Goal: Task Accomplishment & Management: Manage account settings

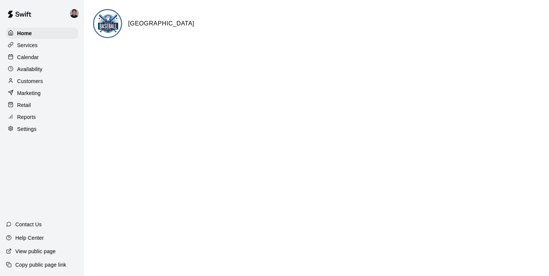
click at [31, 58] on p "Calendar" at bounding box center [28, 56] width 22 height 7
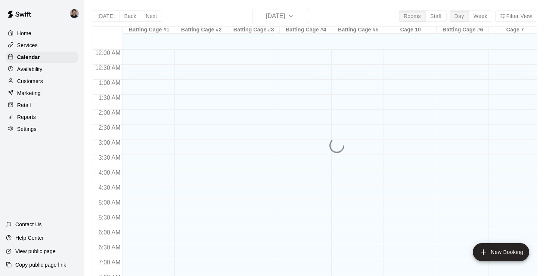
scroll to position [323, 0]
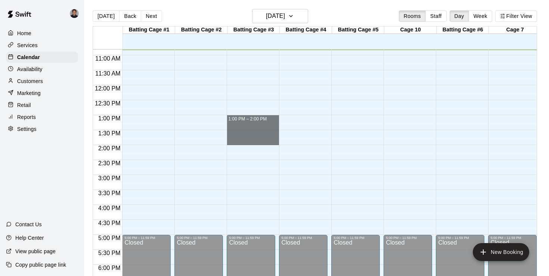
drag, startPoint x: 251, startPoint y: 126, endPoint x: 248, endPoint y: 142, distance: 16.8
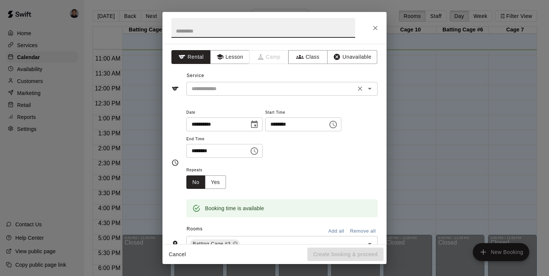
click at [232, 86] on input "text" at bounding box center [271, 88] width 165 height 9
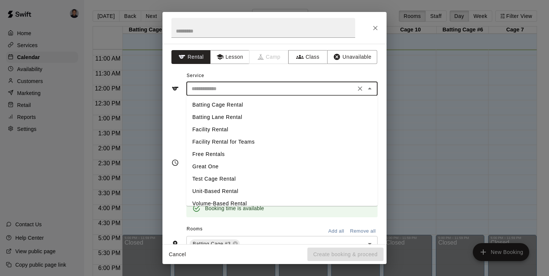
click at [213, 107] on li "Batting Cage Rental" at bounding box center [282, 105] width 191 height 12
type input "**********"
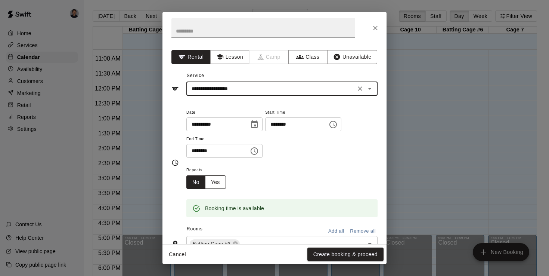
click at [216, 185] on button "Yes" at bounding box center [215, 182] width 21 height 14
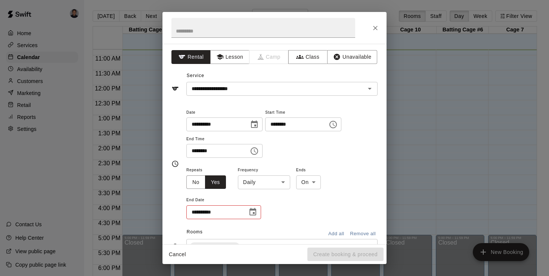
click at [274, 184] on body "Home Services Calendar Availability Customers Marketing Retail Reports Settings…" at bounding box center [274, 144] width 549 height 288
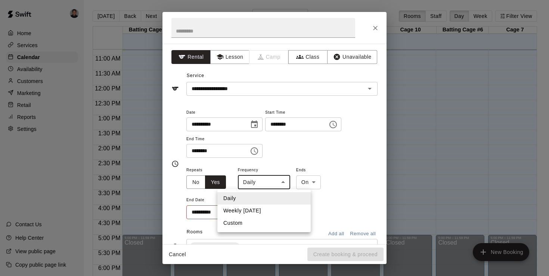
click at [261, 222] on li "Custom" at bounding box center [264, 223] width 93 height 12
type input "******"
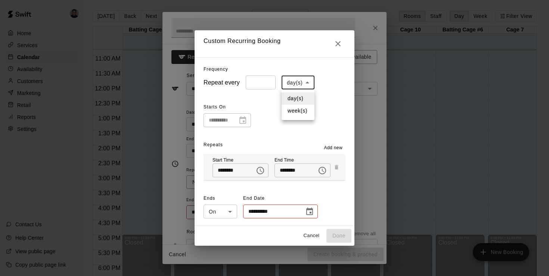
drag, startPoint x: 300, startPoint y: 79, endPoint x: 299, endPoint y: 95, distance: 16.1
click at [300, 79] on body "Home Services Calendar Availability Customers Marketing Retail Reports Settings…" at bounding box center [274, 144] width 549 height 288
click at [291, 119] on ul "day(s) week(s)" at bounding box center [298, 104] width 33 height 31
click at [295, 114] on li "week(s)" at bounding box center [298, 111] width 33 height 12
type input "******"
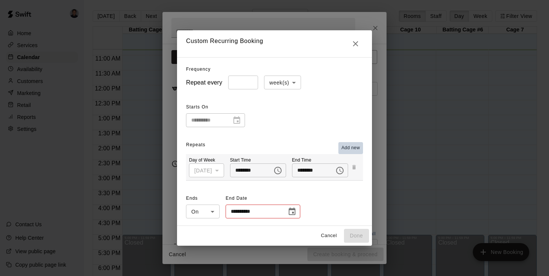
drag, startPoint x: 352, startPoint y: 145, endPoint x: 282, endPoint y: 161, distance: 71.4
click at [352, 145] on span "Add new" at bounding box center [351, 147] width 19 height 7
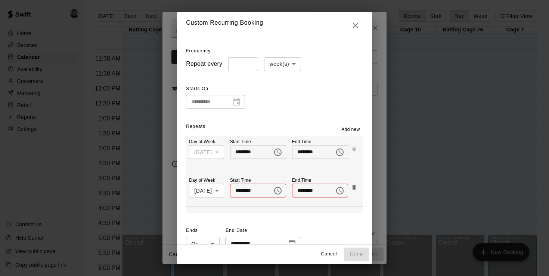
click at [191, 188] on body "Home Services Calendar Availability Customers Marketing Retail Reports Settings…" at bounding box center [274, 144] width 549 height 288
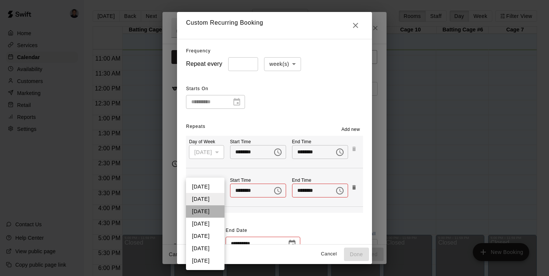
click at [200, 213] on li "[DATE]" at bounding box center [205, 211] width 38 height 12
type input "*"
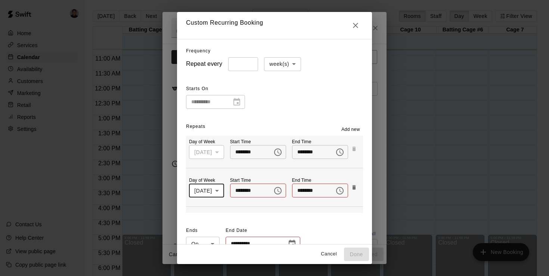
click at [245, 188] on input "********" at bounding box center [248, 191] width 37 height 14
type input "********"
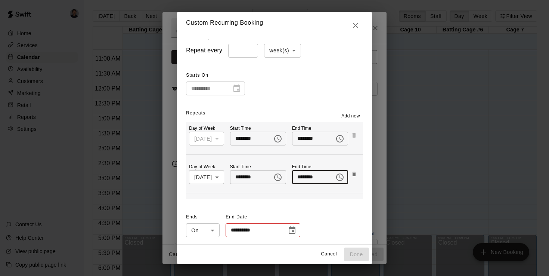
type input "********"
click at [293, 230] on button "Choose date" at bounding box center [292, 230] width 15 height 15
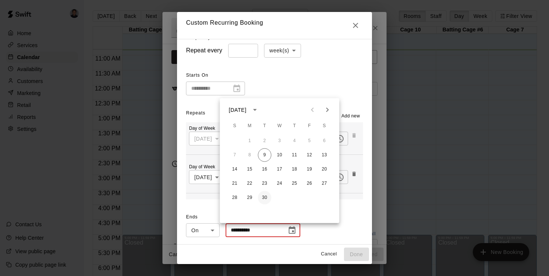
click at [266, 194] on button "30" at bounding box center [264, 197] width 13 height 13
type input "**********"
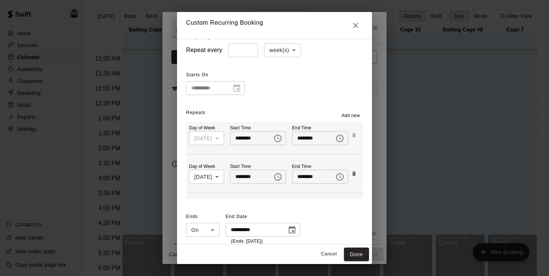
scroll to position [21, 0]
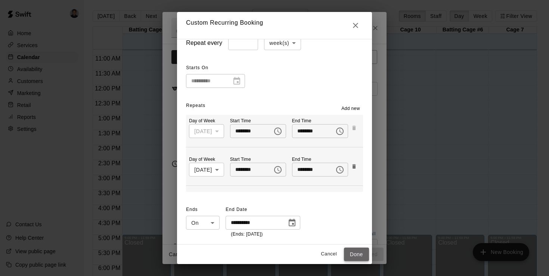
click at [357, 247] on button "Done" at bounding box center [356, 254] width 25 height 14
type input "**********"
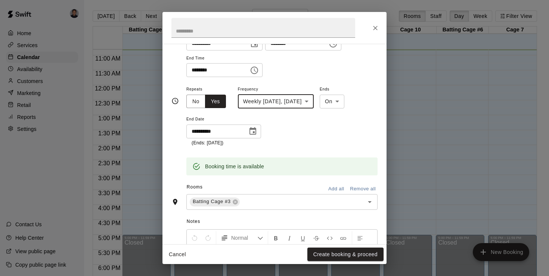
scroll to position [151, 0]
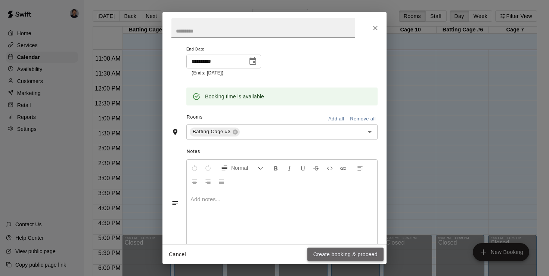
click at [357, 252] on button "Create booking & proceed" at bounding box center [346, 254] width 76 height 14
click at [361, 254] on div "Cancel Create booking & proceed" at bounding box center [275, 254] width 224 height 20
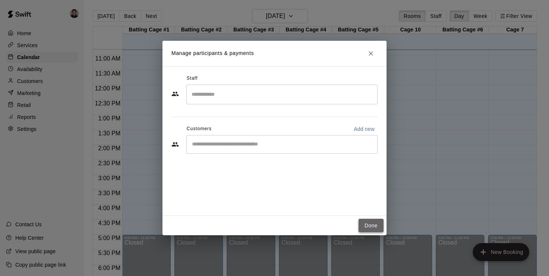
click at [369, 226] on button "Done" at bounding box center [371, 226] width 25 height 14
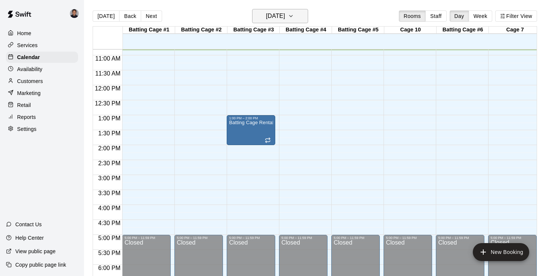
click at [281, 16] on h6 "[DATE]" at bounding box center [275, 16] width 19 height 10
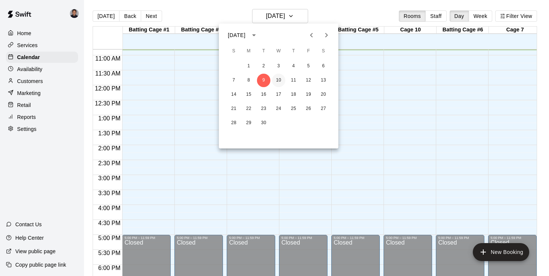
click at [279, 77] on button "10" at bounding box center [278, 80] width 13 height 13
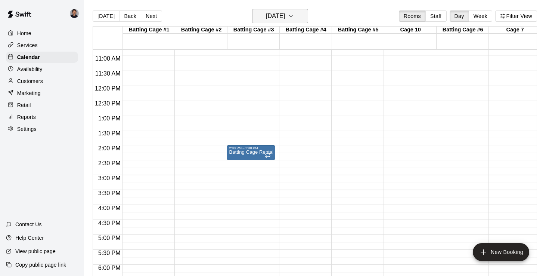
click at [270, 17] on h6 "[DATE]" at bounding box center [275, 16] width 19 height 10
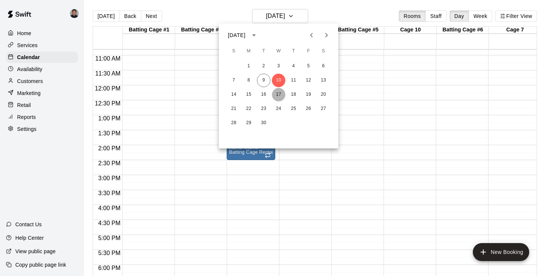
click at [280, 92] on button "17" at bounding box center [278, 94] width 13 height 13
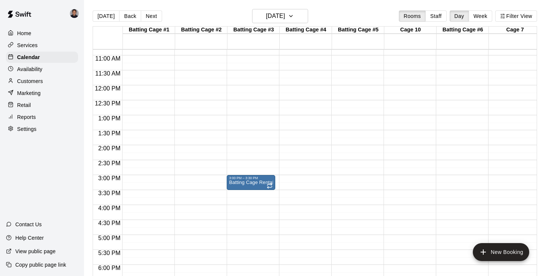
drag, startPoint x: 243, startPoint y: 152, endPoint x: 246, endPoint y: 187, distance: 34.5
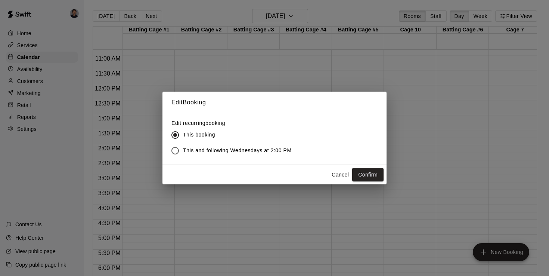
drag, startPoint x: 256, startPoint y: 150, endPoint x: 261, endPoint y: 151, distance: 4.5
click at [256, 150] on span "This and following Wednesdays at 2:00 PM" at bounding box center [237, 151] width 109 height 8
click at [364, 171] on button "Confirm" at bounding box center [367, 175] width 31 height 14
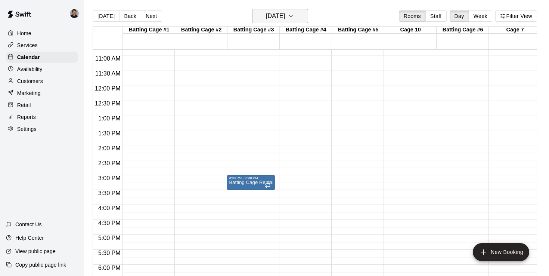
click at [278, 16] on h6 "[DATE]" at bounding box center [275, 16] width 19 height 10
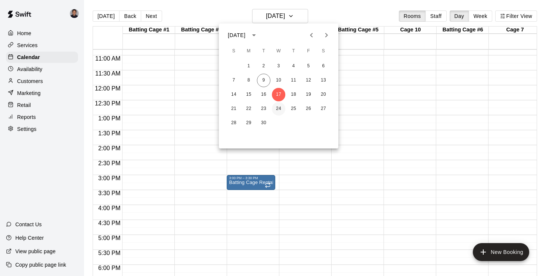
click at [280, 108] on button "24" at bounding box center [278, 108] width 13 height 13
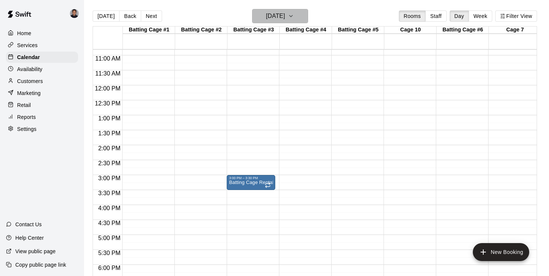
click at [267, 17] on h6 "[DATE]" at bounding box center [275, 16] width 19 height 10
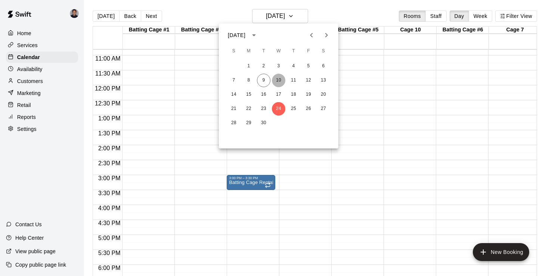
click at [276, 76] on button "10" at bounding box center [278, 80] width 13 height 13
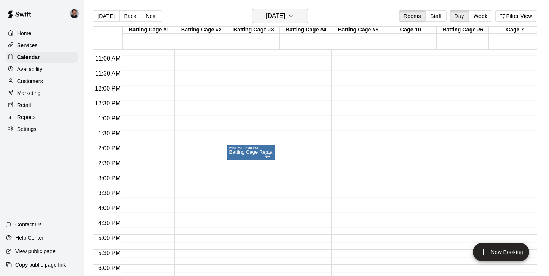
click at [275, 15] on h6 "[DATE]" at bounding box center [275, 16] width 19 height 10
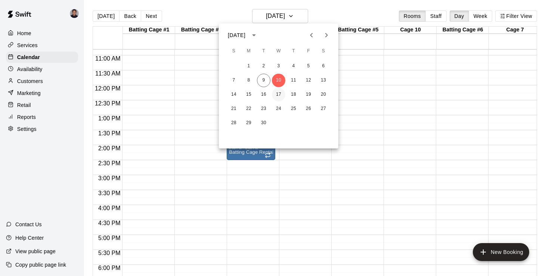
click at [279, 96] on button "17" at bounding box center [278, 94] width 13 height 13
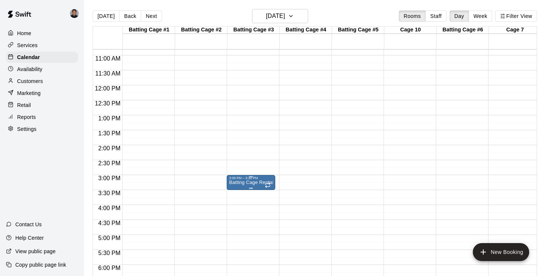
click at [240, 178] on div "3:00 PM – 3:30 PM" at bounding box center [251, 178] width 44 height 4
click at [242, 216] on button "delete" at bounding box center [236, 219] width 15 height 15
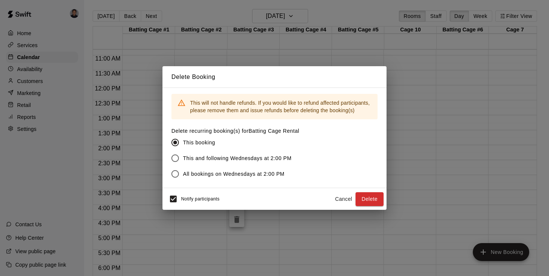
click at [257, 159] on span "This and following Wednesdays at 2:00 PM" at bounding box center [237, 158] width 109 height 8
click at [364, 194] on button "Delete" at bounding box center [370, 199] width 28 height 14
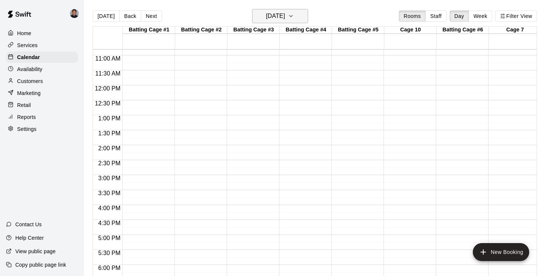
click at [268, 15] on h6 "[DATE]" at bounding box center [275, 16] width 19 height 10
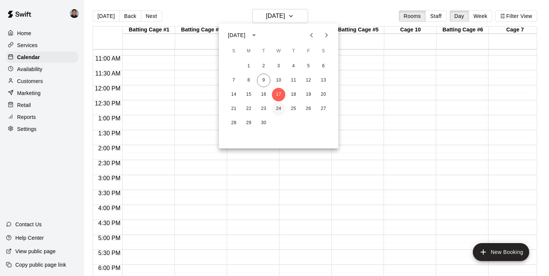
click at [279, 107] on button "24" at bounding box center [278, 108] width 13 height 13
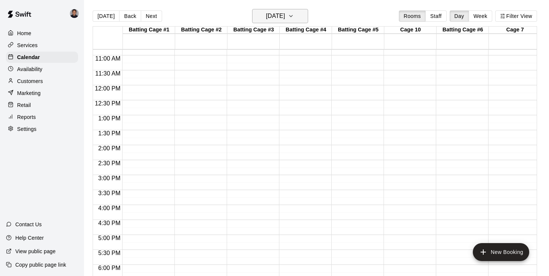
click at [269, 18] on h6 "[DATE]" at bounding box center [275, 16] width 19 height 10
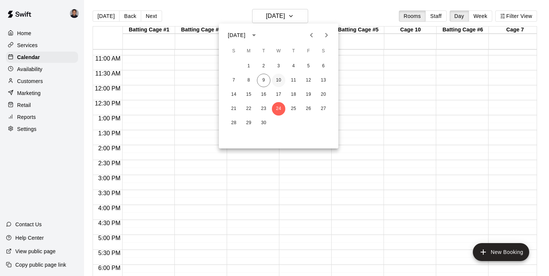
click at [280, 84] on button "10" at bounding box center [278, 80] width 13 height 13
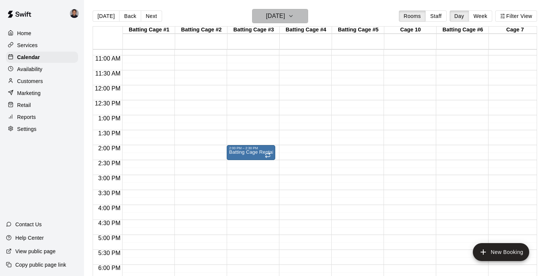
click at [270, 17] on h6 "[DATE]" at bounding box center [275, 16] width 19 height 10
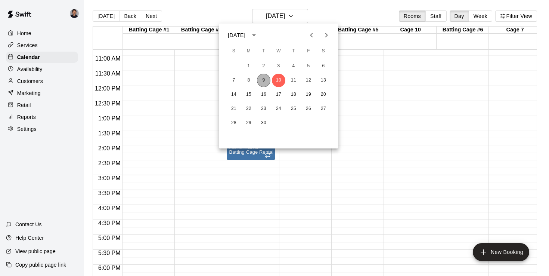
click at [261, 84] on button "9" at bounding box center [263, 80] width 13 height 13
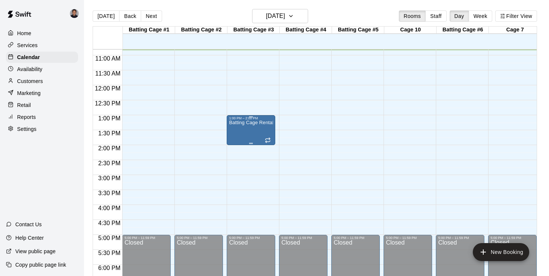
click at [248, 123] on p "Batting Cage Rental" at bounding box center [251, 123] width 44 height 0
click at [240, 169] on icon "delete" at bounding box center [236, 165] width 9 height 9
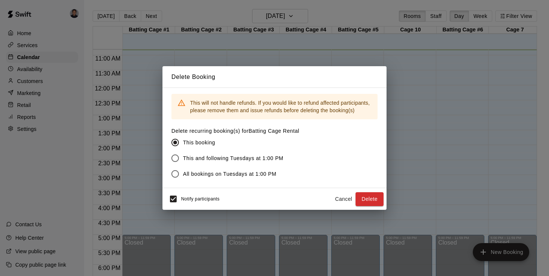
click at [219, 172] on span "All bookings on Tuesdays at 1:00 PM" at bounding box center [229, 174] width 93 height 8
click at [370, 197] on button "Delete" at bounding box center [370, 199] width 28 height 14
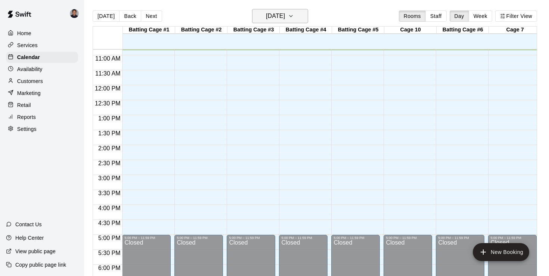
click at [281, 16] on h6 "[DATE]" at bounding box center [275, 16] width 19 height 10
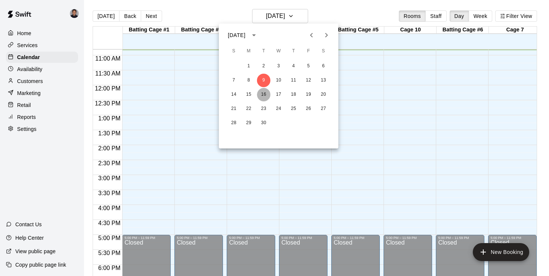
click at [262, 98] on button "16" at bounding box center [263, 94] width 13 height 13
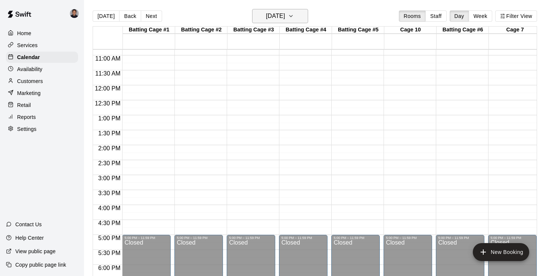
click at [274, 10] on button "[DATE]" at bounding box center [280, 16] width 56 height 14
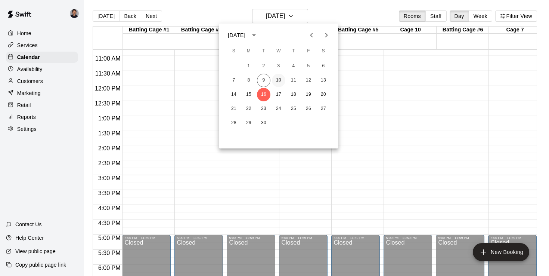
click at [278, 79] on button "10" at bounding box center [278, 80] width 13 height 13
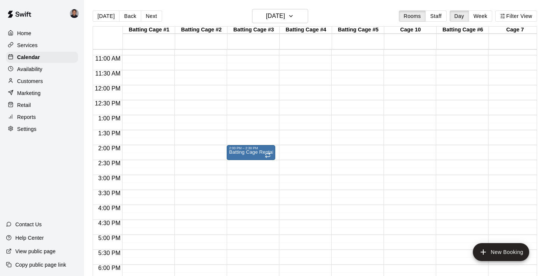
click at [33, 43] on p "Services" at bounding box center [27, 44] width 21 height 7
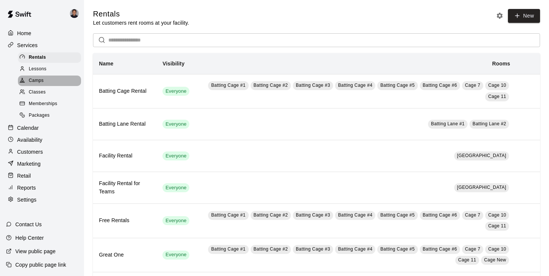
click at [41, 83] on span "Camps" at bounding box center [36, 80] width 15 height 7
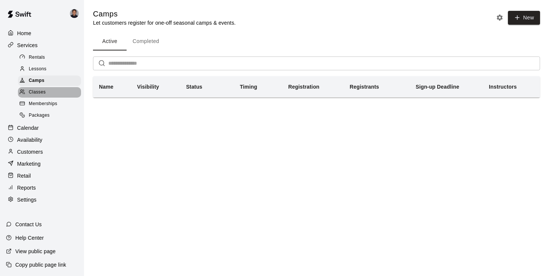
click at [39, 92] on span "Classes" at bounding box center [37, 92] width 17 height 7
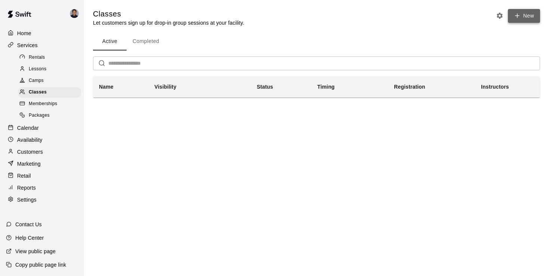
click at [518, 14] on icon "button" at bounding box center [517, 15] width 7 height 7
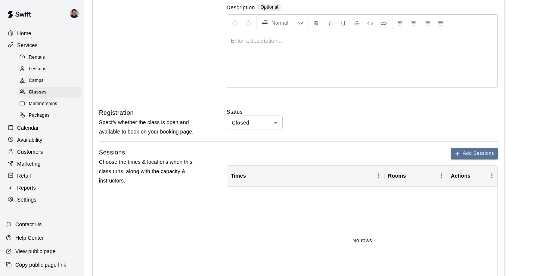
scroll to position [155, 0]
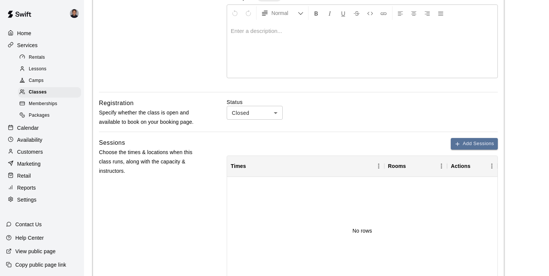
type input "*******"
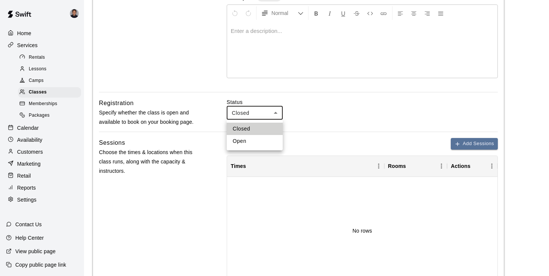
click at [262, 110] on body "Home Services Rentals Lessons Camps Classes Memberships Packages Calendar Avail…" at bounding box center [274, 153] width 549 height 616
drag, startPoint x: 261, startPoint y: 140, endPoint x: 275, endPoint y: 139, distance: 14.2
click at [261, 139] on li "Open" at bounding box center [255, 141] width 56 height 12
type input "****"
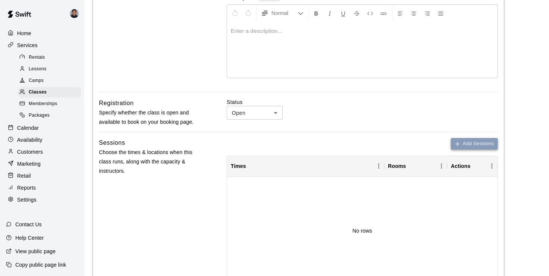
click at [481, 142] on button "Add Sessions" at bounding box center [474, 144] width 47 height 12
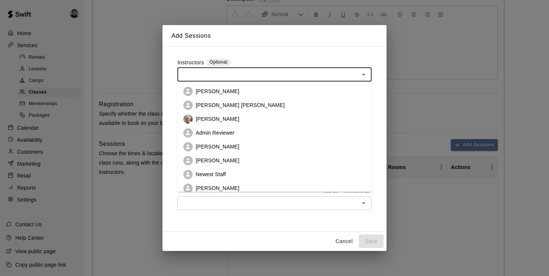
click at [216, 72] on input "text" at bounding box center [269, 74] width 178 height 9
click at [209, 117] on p "[PERSON_NAME]" at bounding box center [218, 118] width 44 height 7
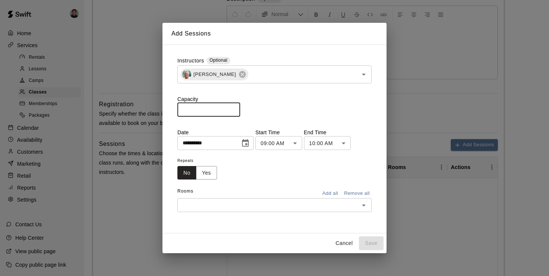
drag, startPoint x: 193, startPoint y: 110, endPoint x: 164, endPoint y: 108, distance: 29.2
click at [164, 108] on div "**********" at bounding box center [275, 138] width 224 height 189
type input "**"
click at [309, 107] on div "Capacity ** ​" at bounding box center [275, 105] width 194 height 21
click at [286, 209] on input "text" at bounding box center [269, 204] width 178 height 9
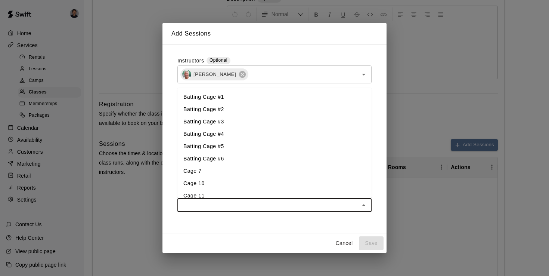
click at [238, 176] on li "Cage 7" at bounding box center [275, 171] width 194 height 12
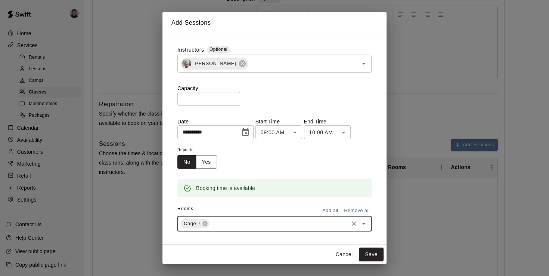
drag, startPoint x: 372, startPoint y: 251, endPoint x: 374, endPoint y: 246, distance: 5.4
click at [372, 251] on button "Save" at bounding box center [371, 254] width 25 height 14
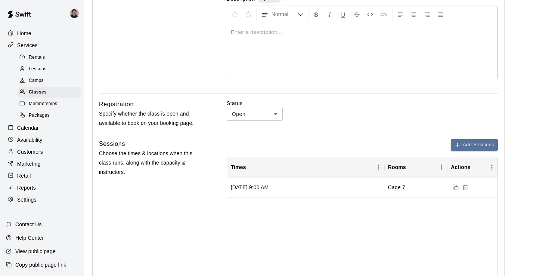
click at [457, 152] on div "Add Sessions Times Rooms Actions [DATE] 9:00 AM Cage 7 Rows per page: 10 ** 1–1…" at bounding box center [362, 222] width 271 height 167
click at [459, 147] on icon "button" at bounding box center [458, 145] width 6 height 6
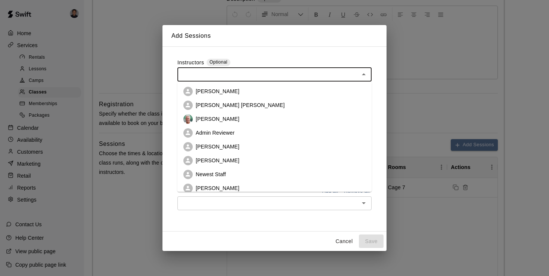
click at [233, 78] on input "text" at bounding box center [269, 74] width 178 height 9
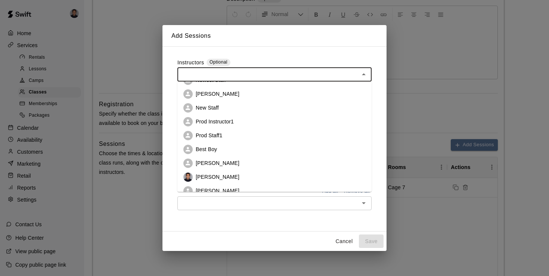
scroll to position [117, 0]
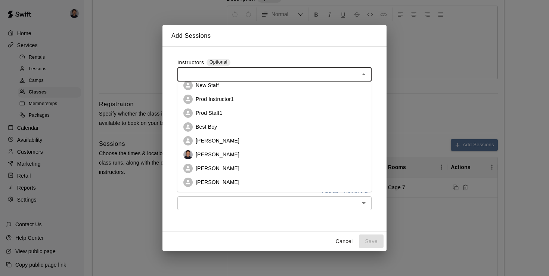
click at [212, 154] on p "[PERSON_NAME]" at bounding box center [218, 154] width 44 height 7
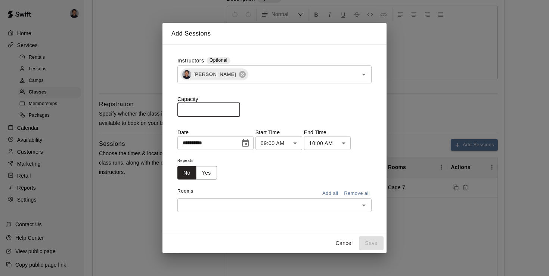
drag, startPoint x: 206, startPoint y: 109, endPoint x: 167, endPoint y: 108, distance: 39.3
click at [167, 108] on div "**********" at bounding box center [275, 138] width 224 height 189
type input "**"
drag, startPoint x: 210, startPoint y: 185, endPoint x: 208, endPoint y: 181, distance: 4.9
click at [209, 182] on div "**********" at bounding box center [275, 134] width 194 height 155
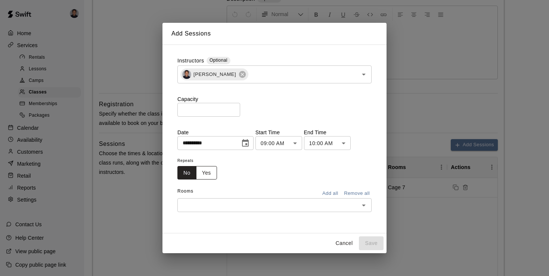
click at [207, 176] on button "Yes" at bounding box center [206, 173] width 21 height 14
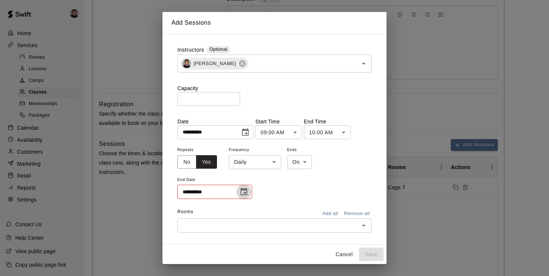
click at [247, 193] on icon "Choose date" at bounding box center [244, 191] width 7 height 7
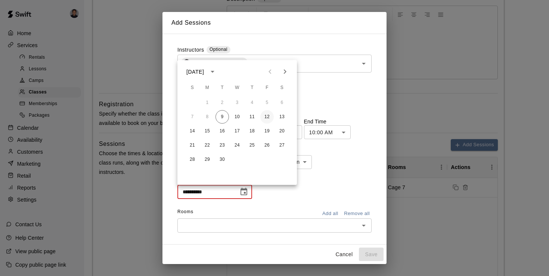
click at [267, 116] on button "12" at bounding box center [267, 116] width 13 height 13
type input "**********"
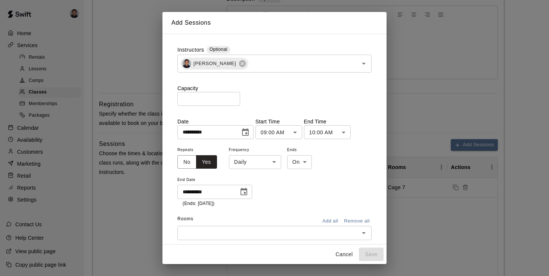
drag, startPoint x: 299, startPoint y: 239, endPoint x: 296, endPoint y: 236, distance: 4.0
click at [298, 238] on div "​" at bounding box center [275, 233] width 194 height 14
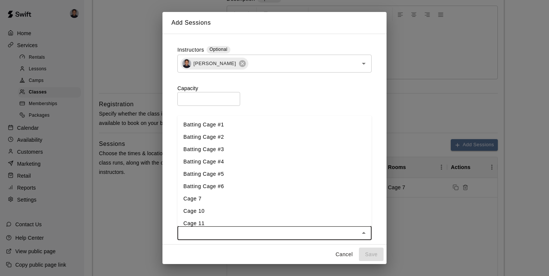
click at [238, 150] on li "Batting Cage #3" at bounding box center [275, 149] width 194 height 12
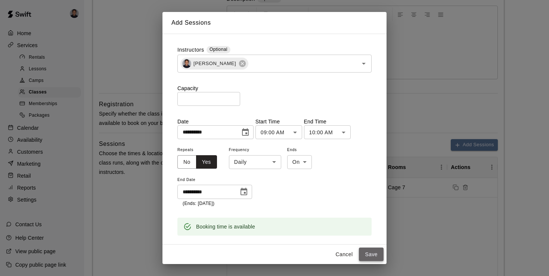
click at [376, 256] on button "Save" at bounding box center [371, 254] width 25 height 14
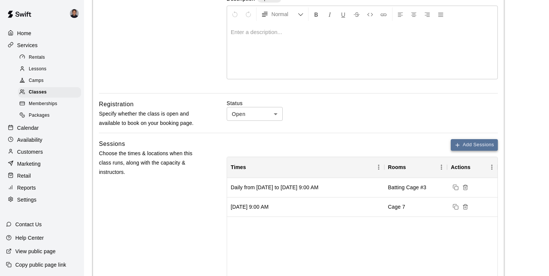
click at [473, 144] on button "Add Sessions" at bounding box center [474, 145] width 47 height 12
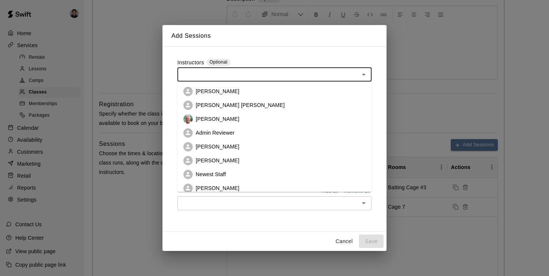
click at [201, 75] on input "text" at bounding box center [269, 74] width 178 height 9
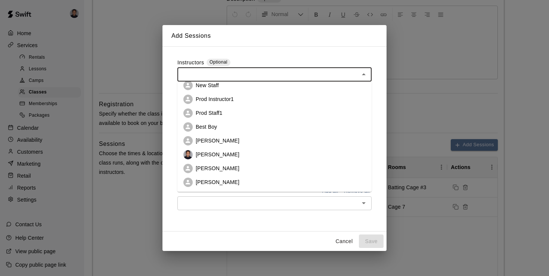
click at [213, 158] on p "[PERSON_NAME]" at bounding box center [218, 154] width 44 height 7
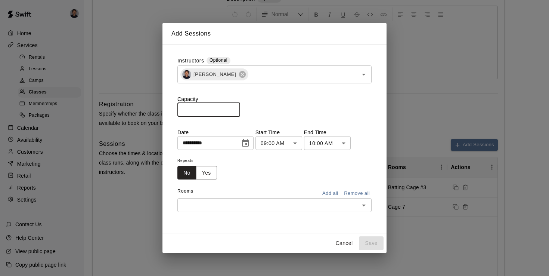
click at [206, 103] on input "*" at bounding box center [209, 110] width 63 height 14
click at [205, 107] on input "*" at bounding box center [209, 110] width 63 height 14
drag, startPoint x: 202, startPoint y: 108, endPoint x: 175, endPoint y: 110, distance: 27.0
click at [175, 110] on div "**********" at bounding box center [275, 139] width 206 height 176
drag, startPoint x: 184, startPoint y: 107, endPoint x: 153, endPoint y: 105, distance: 31.1
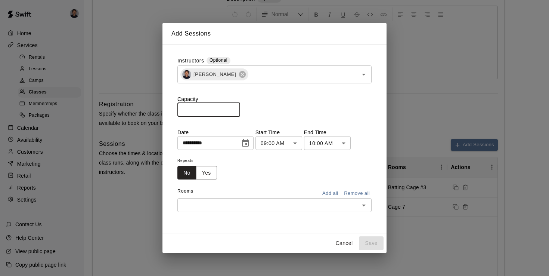
click at [153, 105] on div "**********" at bounding box center [274, 138] width 549 height 276
type input "*"
drag, startPoint x: 299, startPoint y: 182, endPoint x: 273, endPoint y: 181, distance: 26.2
click at [299, 182] on div "**********" at bounding box center [275, 134] width 194 height 155
click at [204, 173] on button "Yes" at bounding box center [206, 173] width 21 height 14
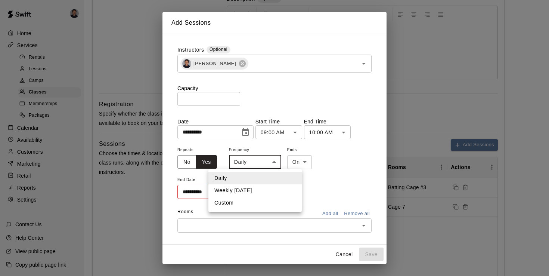
drag, startPoint x: 258, startPoint y: 162, endPoint x: 257, endPoint y: 173, distance: 11.7
click at [258, 162] on body "Home Services Rentals Lessons Camps Classes Memberships Packages Calendar Avail…" at bounding box center [274, 154] width 549 height 616
click at [246, 203] on li "Custom" at bounding box center [255, 203] width 93 height 12
type input "******"
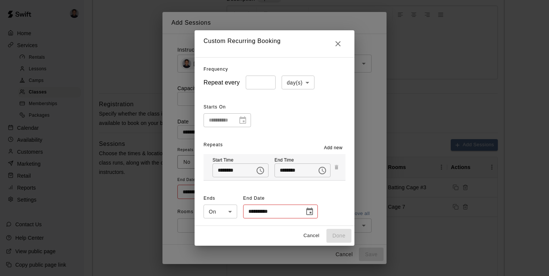
click at [297, 78] on body "Home Services Rentals Lessons Camps Classes Memberships Packages Calendar Avail…" at bounding box center [274, 154] width 549 height 616
click at [298, 112] on li "week(s)" at bounding box center [298, 111] width 33 height 12
type input "******"
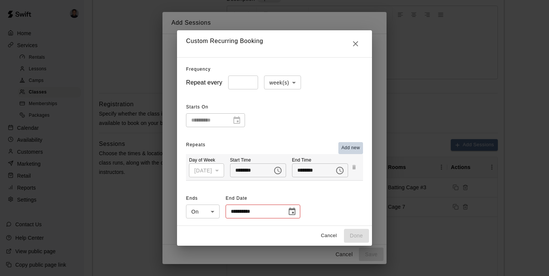
drag, startPoint x: 357, startPoint y: 147, endPoint x: 350, endPoint y: 149, distance: 7.4
click at [357, 147] on span "Add new" at bounding box center [351, 147] width 19 height 7
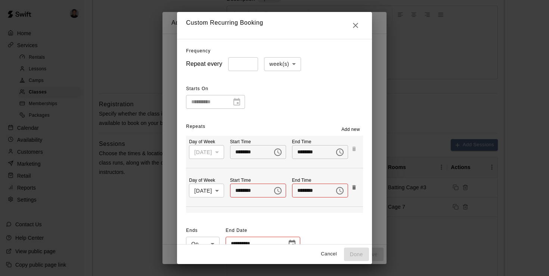
click at [195, 189] on body "Home Services Rentals Lessons Camps Classes Memberships Packages Calendar Avail…" at bounding box center [274, 154] width 549 height 616
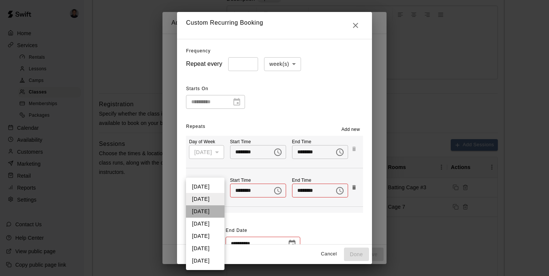
click at [212, 209] on li "[DATE]" at bounding box center [205, 211] width 38 height 12
type input "*"
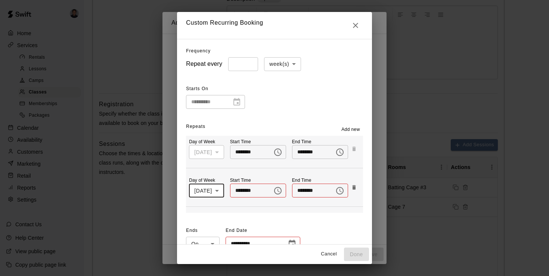
click at [242, 187] on input "********" at bounding box center [248, 191] width 37 height 14
type input "********"
click at [305, 192] on input "********" at bounding box center [310, 191] width 37 height 14
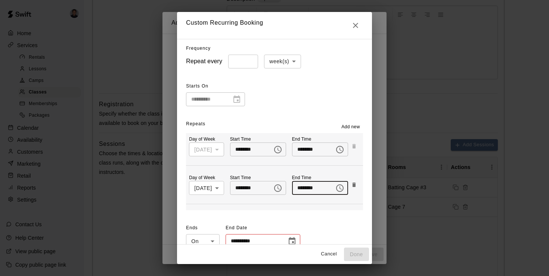
scroll to position [14, 0]
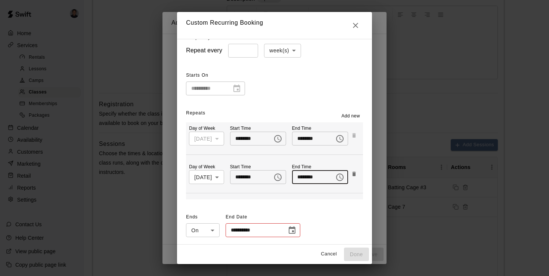
type input "********"
click at [289, 227] on icon "Choose date" at bounding box center [292, 229] width 7 height 7
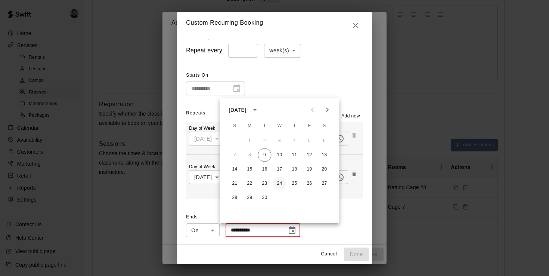
click at [281, 188] on button "24" at bounding box center [279, 183] width 13 height 13
type input "**********"
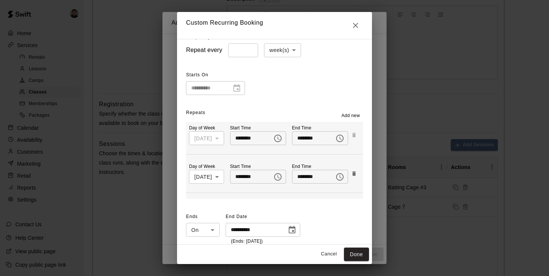
scroll to position [21, 0]
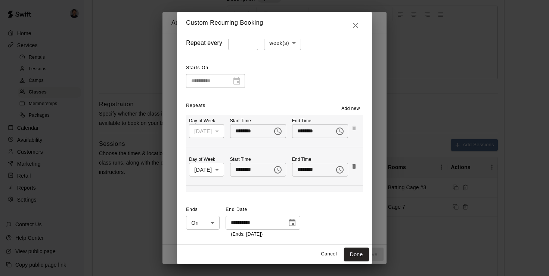
click at [358, 248] on button "Done" at bounding box center [356, 254] width 25 height 14
type input "**********"
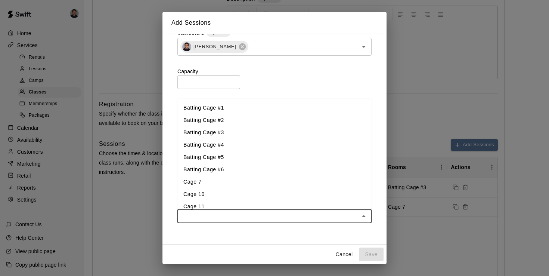
click at [275, 218] on input "text" at bounding box center [269, 215] width 178 height 9
click at [271, 203] on li "Cage 11" at bounding box center [275, 207] width 194 height 12
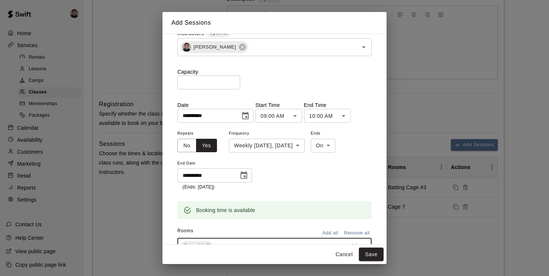
click at [326, 187] on div "**********" at bounding box center [275, 160] width 194 height 62
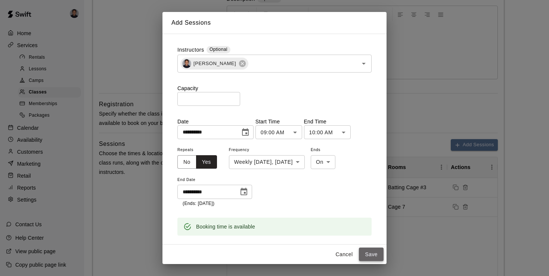
click at [374, 256] on button "Save" at bounding box center [371, 254] width 25 height 14
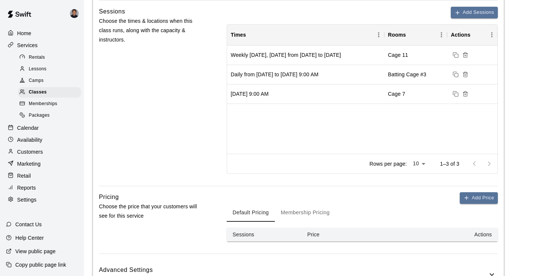
scroll to position [333, 0]
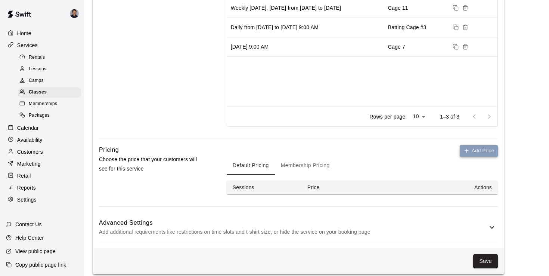
click at [472, 147] on button "Add Price" at bounding box center [479, 151] width 38 height 12
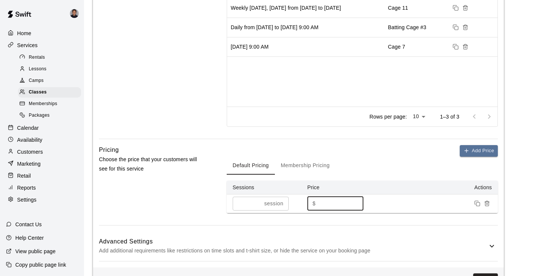
drag, startPoint x: 327, startPoint y: 200, endPoint x: 300, endPoint y: 199, distance: 26.5
click at [300, 199] on tr "* session ​ $ * ​" at bounding box center [362, 203] width 271 height 19
type input "**"
click at [337, 152] on div "Add Price Default Pricing Membership Pricing Sessions Price Actions * session ​…" at bounding box center [362, 179] width 271 height 68
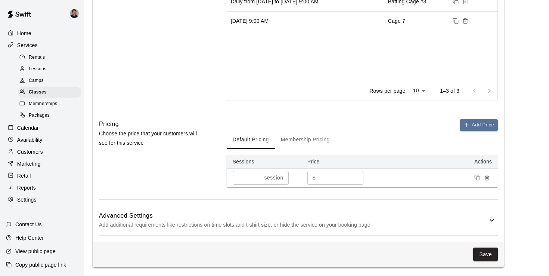
scroll to position [358, 0]
click at [486, 256] on button "Save" at bounding box center [486, 256] width 25 height 14
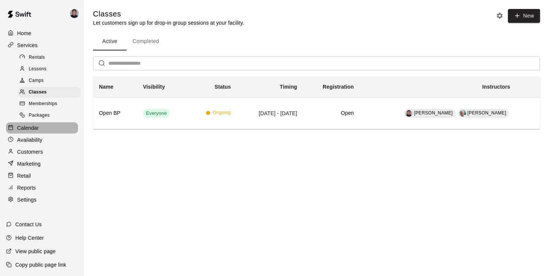
click at [41, 129] on div "Calendar" at bounding box center [42, 127] width 72 height 11
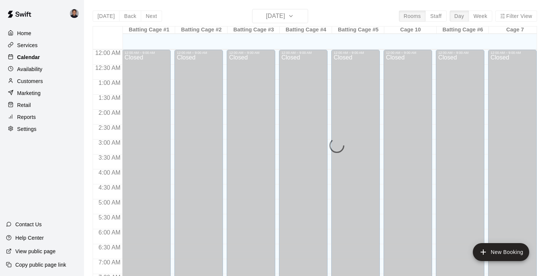
scroll to position [325, 0]
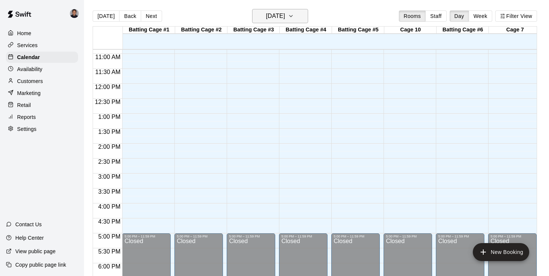
click at [278, 15] on h6 "[DATE]" at bounding box center [275, 16] width 19 height 10
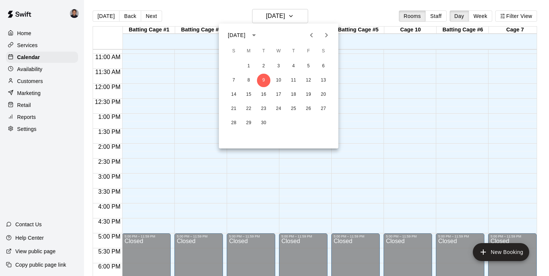
click at [290, 11] on div at bounding box center [274, 138] width 549 height 276
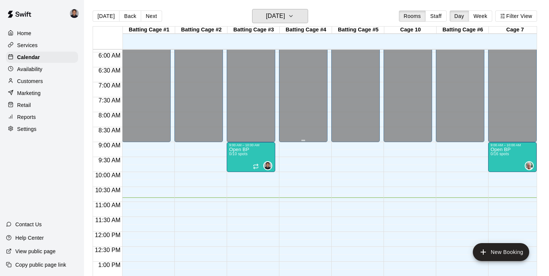
scroll to position [240, 0]
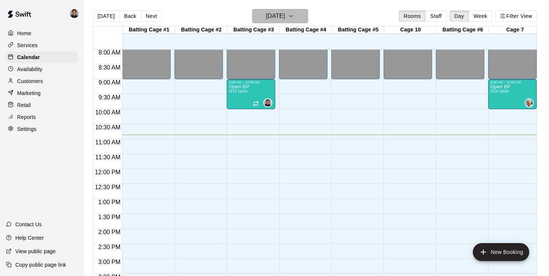
click at [281, 16] on h6 "[DATE]" at bounding box center [275, 16] width 19 height 10
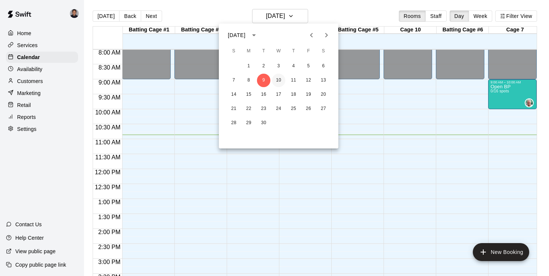
click at [281, 81] on button "10" at bounding box center [278, 80] width 13 height 13
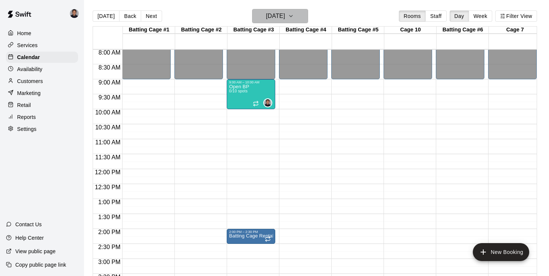
click at [285, 18] on h6 "[DATE]" at bounding box center [275, 16] width 19 height 10
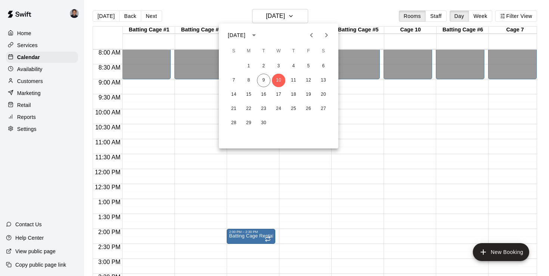
drag, startPoint x: 332, startPoint y: 15, endPoint x: 330, endPoint y: 28, distance: 13.6
click at [332, 15] on div at bounding box center [274, 138] width 549 height 276
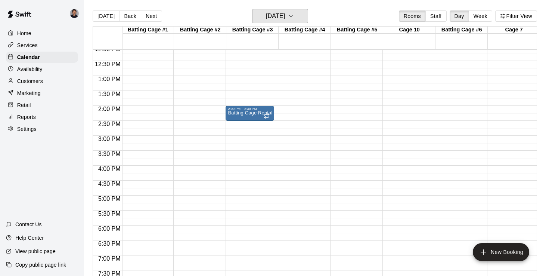
scroll to position [361, 1]
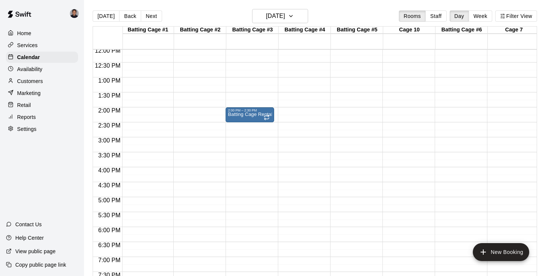
click at [31, 45] on p "Services" at bounding box center [27, 44] width 21 height 7
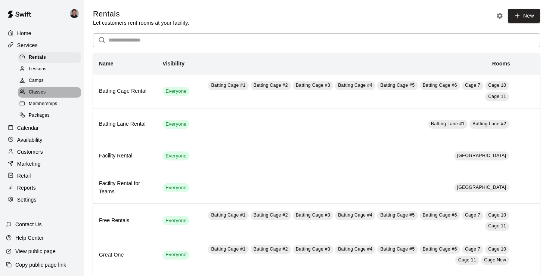
click at [38, 92] on span "Classes" at bounding box center [37, 92] width 17 height 7
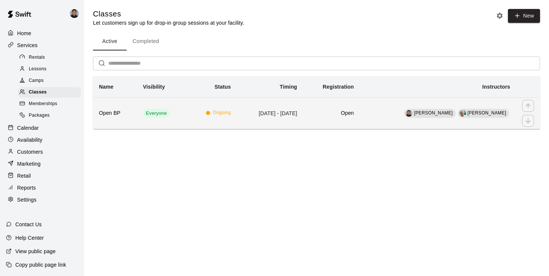
click at [115, 110] on h6 "Open BP" at bounding box center [115, 113] width 32 height 8
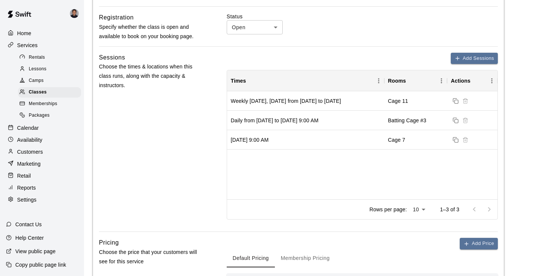
scroll to position [290, 0]
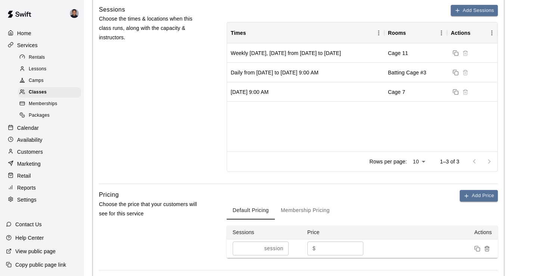
click at [25, 130] on p "Calendar" at bounding box center [28, 127] width 22 height 7
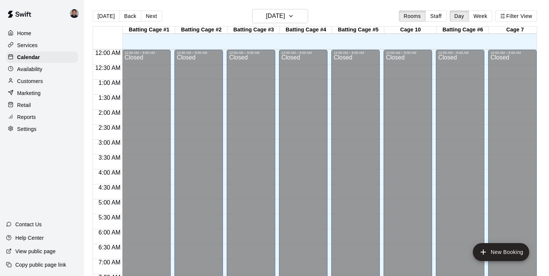
scroll to position [325, 0]
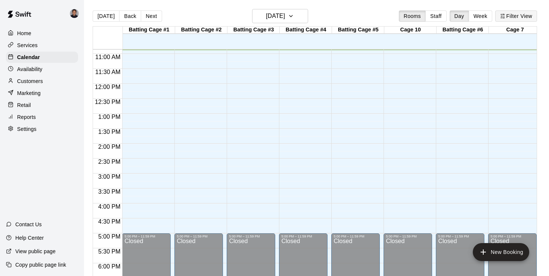
click at [522, 15] on button "Filter View" at bounding box center [517, 15] width 42 height 11
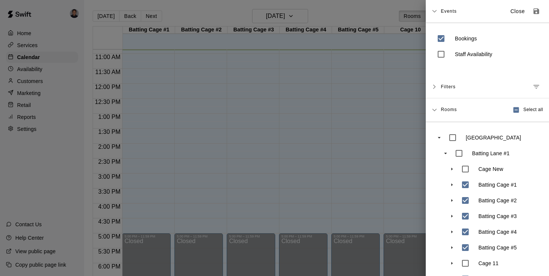
scroll to position [81, 0]
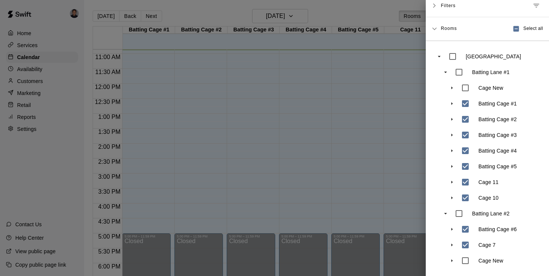
click at [336, 9] on div at bounding box center [274, 138] width 549 height 276
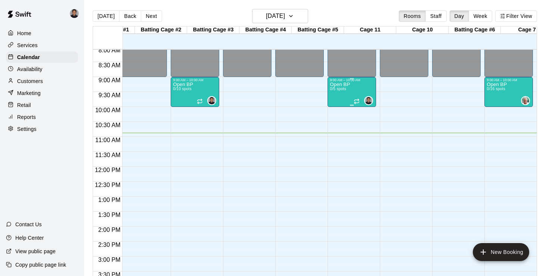
scroll to position [0, 56]
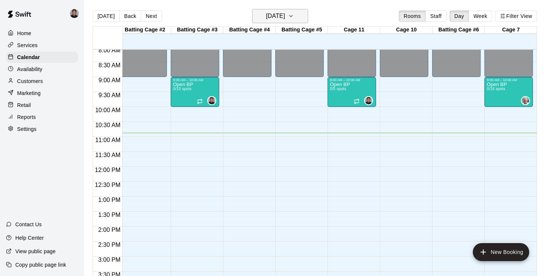
click at [266, 15] on h6 "[DATE]" at bounding box center [275, 16] width 19 height 10
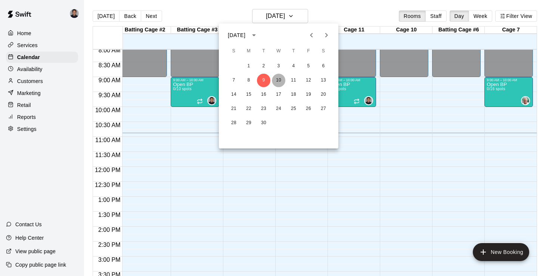
click at [280, 78] on button "10" at bounding box center [278, 80] width 13 height 13
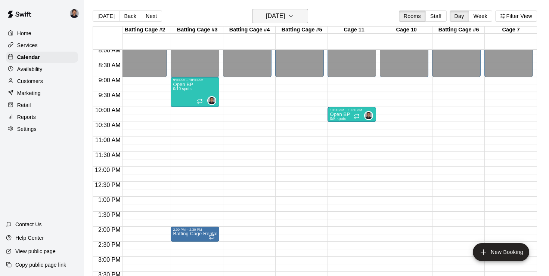
click at [272, 13] on h6 "[DATE]" at bounding box center [275, 16] width 19 height 10
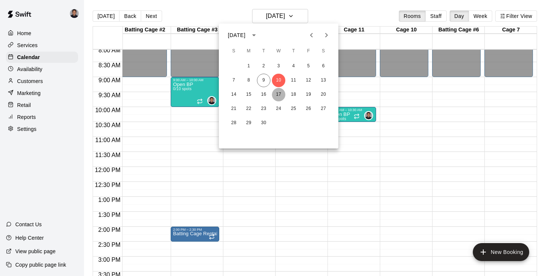
click at [277, 94] on button "17" at bounding box center [278, 94] width 13 height 13
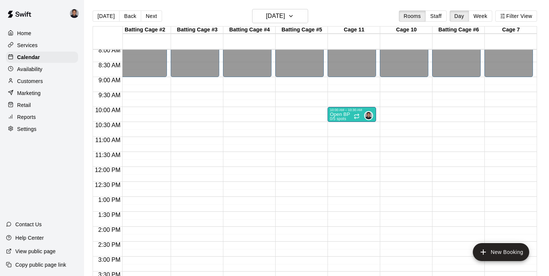
click at [25, 33] on p "Home" at bounding box center [24, 33] width 14 height 7
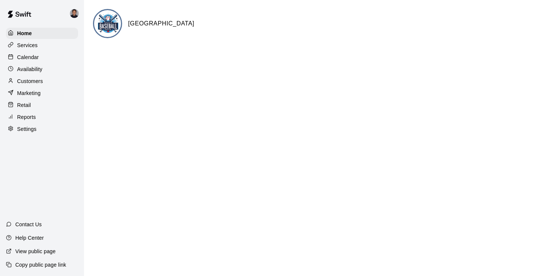
click at [196, 60] on html "Home Services Calendar Availability Customers Marketing Retail Reports Settings…" at bounding box center [274, 30] width 549 height 60
